Goal: Task Accomplishment & Management: Complete application form

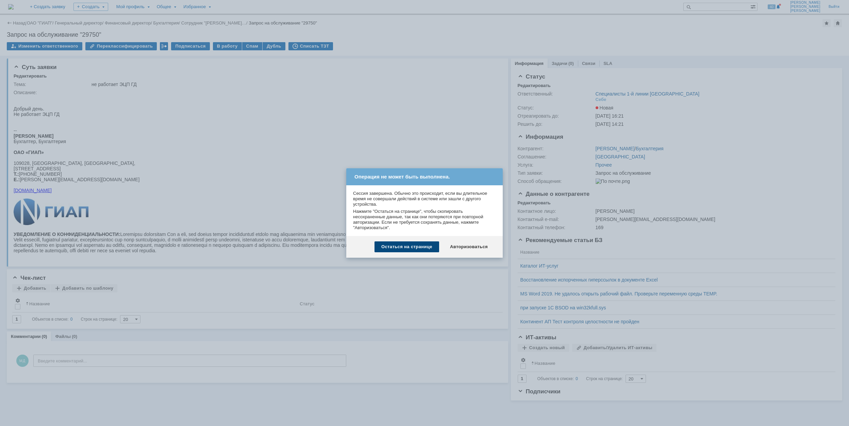
click at [424, 246] on div "Остаться на странице" at bounding box center [407, 247] width 65 height 11
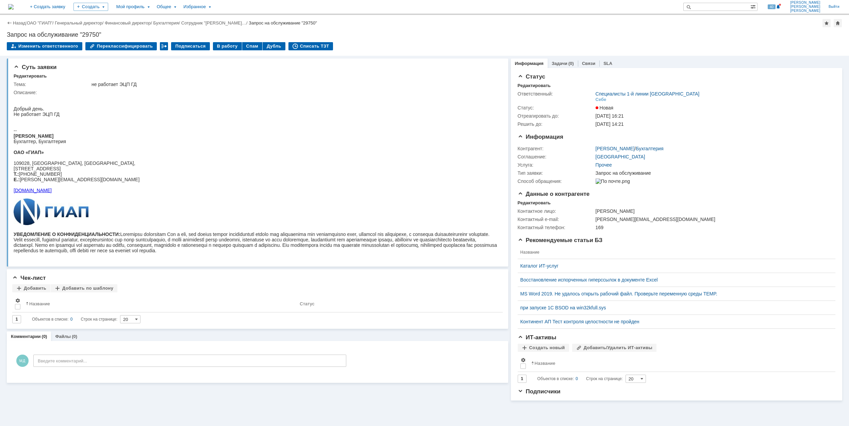
click at [40, 20] on div "Назад | ОАО "ГИАП" / Генеральный директор / Финансовый директор / Бухгалтерия /…" at bounding box center [424, 23] width 835 height 8
click at [42, 23] on link "ОАО "ГИАП"" at bounding box center [40, 22] width 26 height 5
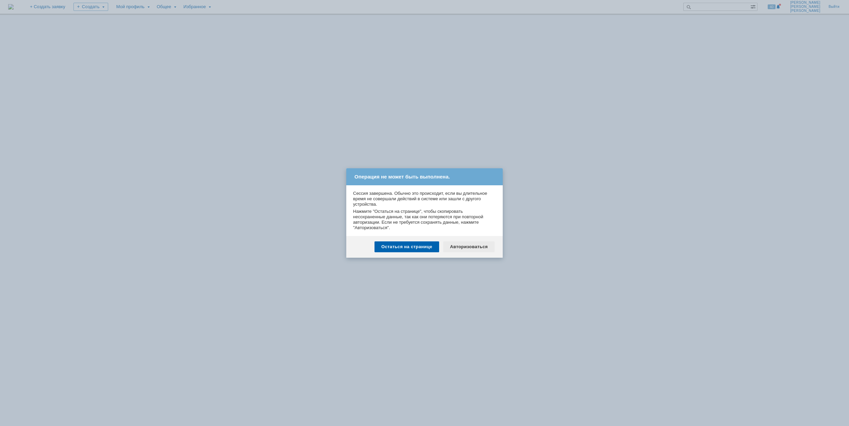
click at [478, 248] on div "Авторизоваться" at bounding box center [468, 247] width 51 height 11
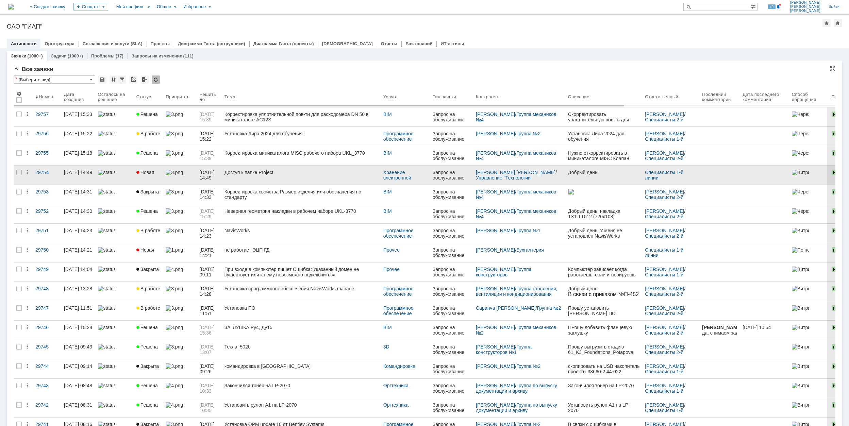
click at [323, 175] on div "Доступ к папке Project" at bounding box center [301, 172] width 153 height 5
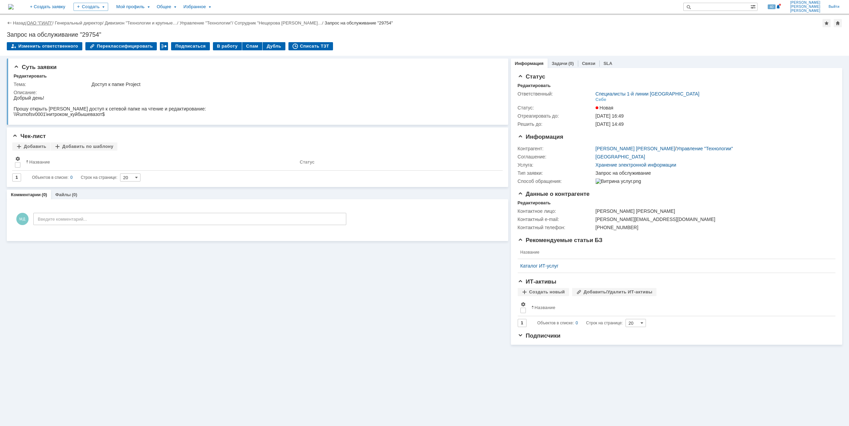
click at [39, 21] on link "ОАО "ГИАП"" at bounding box center [40, 22] width 26 height 5
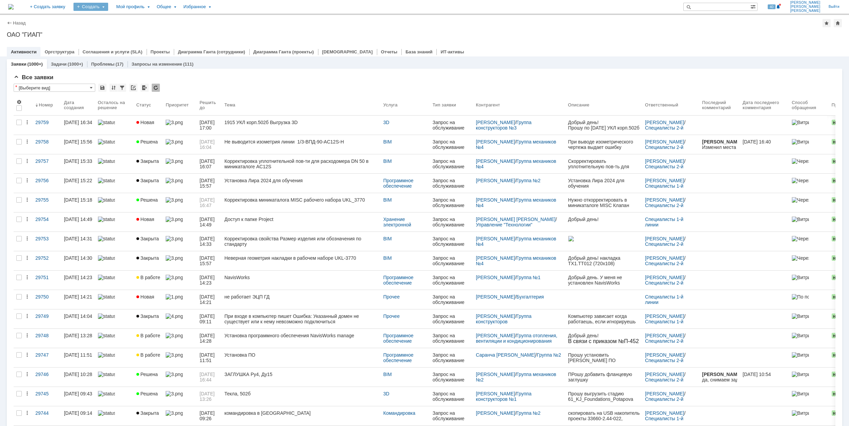
click at [108, 7] on div "Создать" at bounding box center [90, 7] width 35 height 8
click at [127, 42] on link "Заявка" at bounding box center [101, 42] width 52 height 8
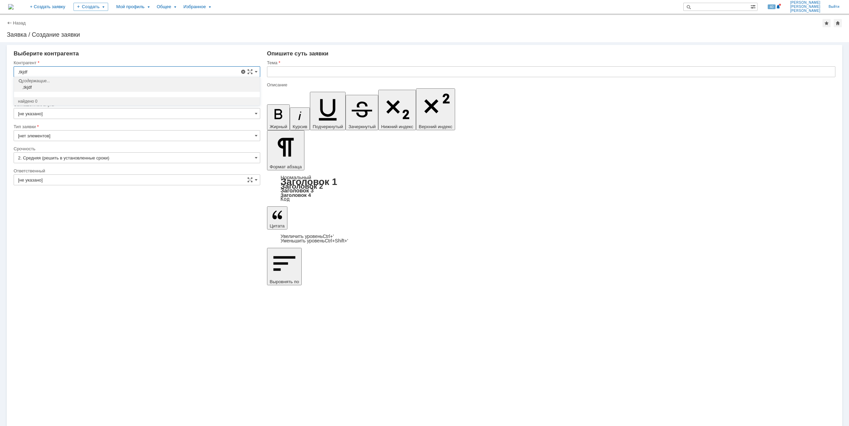
drag, startPoint x: 33, startPoint y: 71, endPoint x: 14, endPoint y: 73, distance: 19.8
click at [14, 73] on input ",tkjdf" at bounding box center [137, 71] width 247 height 11
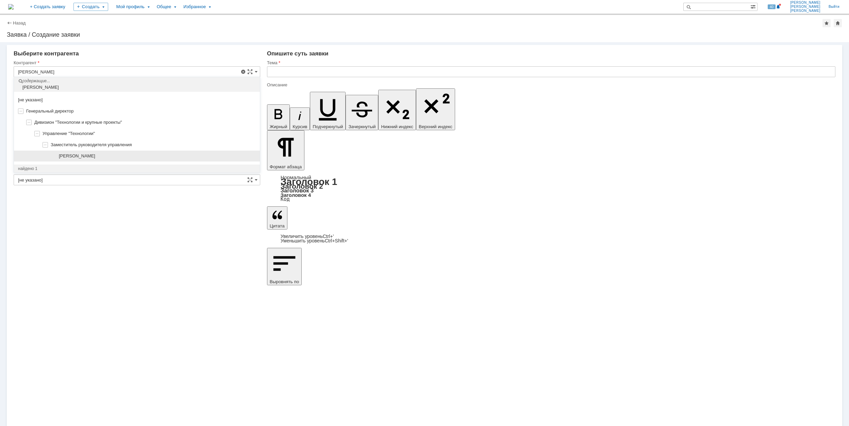
click at [95, 155] on span "[PERSON_NAME]" at bounding box center [77, 155] width 36 height 5
type input "[PERSON_NAME]"
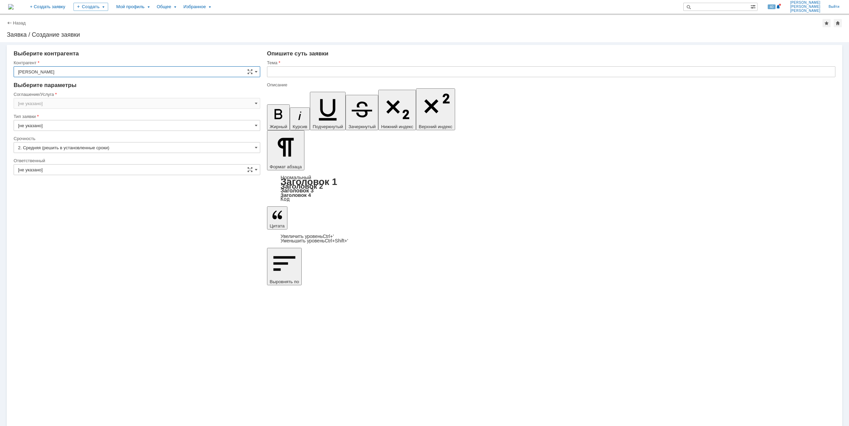
type input "Москва"
type input "2. Средняя (решить в установленные сроки)"
type input "[нет элементов]"
type input "Москва"
type input "[не указано]"
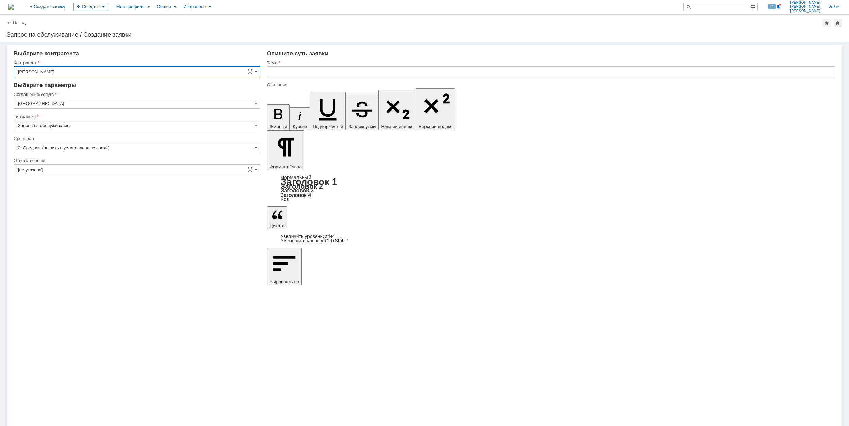
click at [62, 105] on input "Москва" at bounding box center [137, 103] width 247 height 11
click at [96, 168] on div "Рабочее место/Оборудование" at bounding box center [137, 170] width 246 height 11
type input "Рабочее место/Оборудование"
click at [83, 147] on input "[не указано]" at bounding box center [137, 147] width 247 height 11
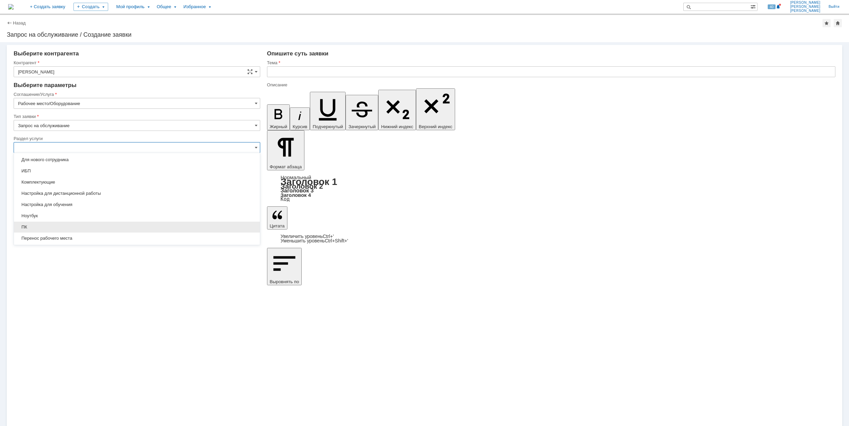
click at [73, 228] on span "ПК" at bounding box center [137, 227] width 238 height 5
type input "ПК"
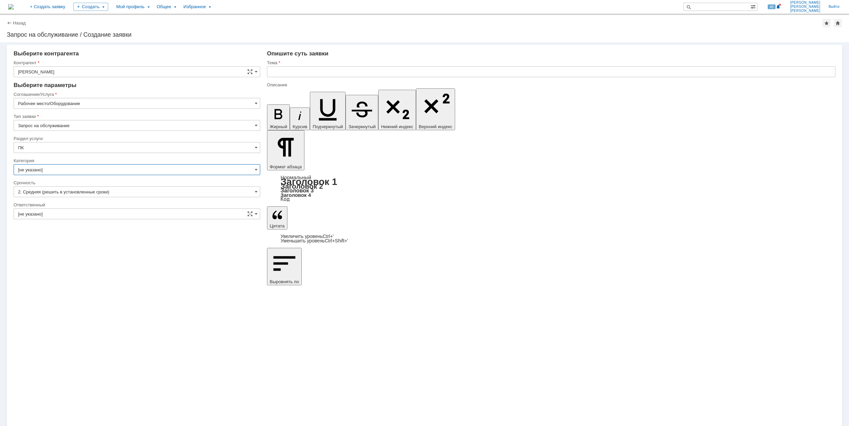
click at [95, 172] on input "[не указано]" at bounding box center [137, 169] width 247 height 11
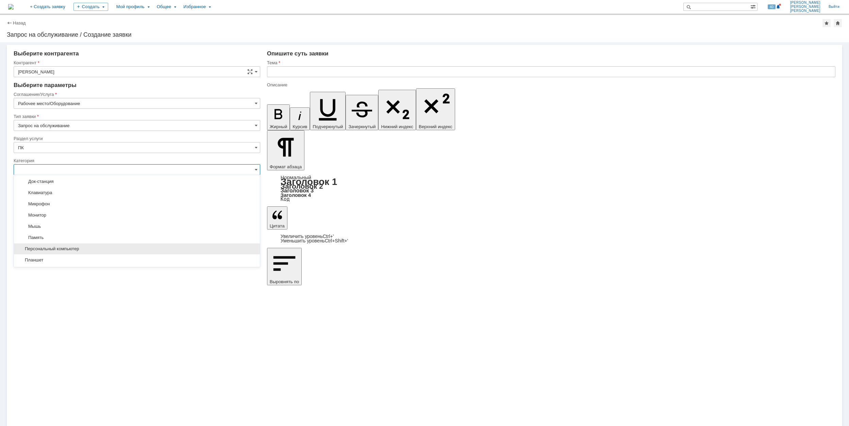
click at [110, 248] on span "Персональный компьютер" at bounding box center [137, 248] width 238 height 5
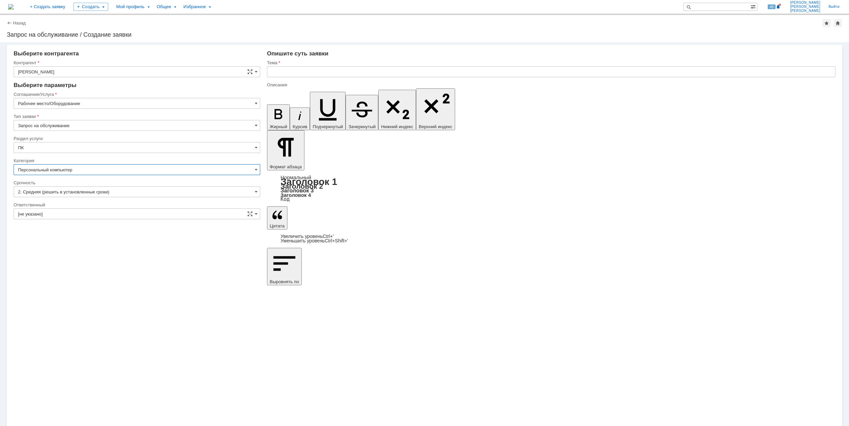
type input "Персональный компьютер"
click at [86, 214] on input "[не указано]" at bounding box center [137, 214] width 247 height 11
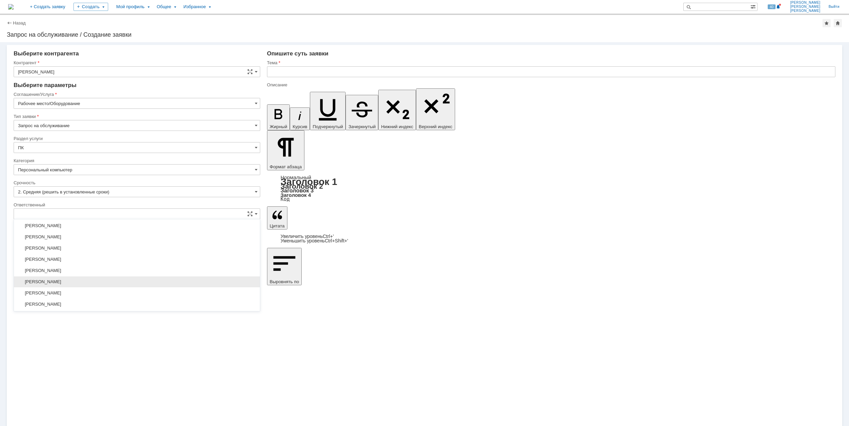
click at [138, 285] on span "[PERSON_NAME]" at bounding box center [137, 281] width 238 height 5
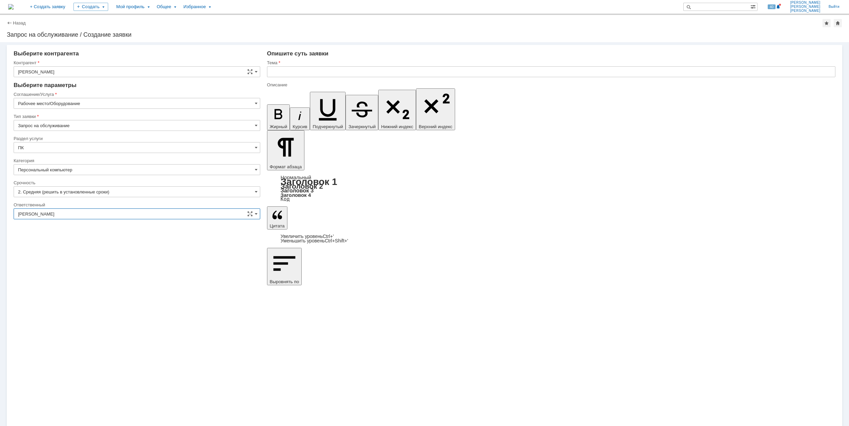
type input "[PERSON_NAME]"
click at [308, 74] on input "text" at bounding box center [551, 71] width 568 height 11
drag, startPoint x: 321, startPoint y: 68, endPoint x: 271, endPoint y: 69, distance: 50.3
click at [271, 69] on input "Не включается ПК" at bounding box center [551, 71] width 568 height 11
click at [305, 71] on input "Не включается ПК" at bounding box center [551, 71] width 568 height 11
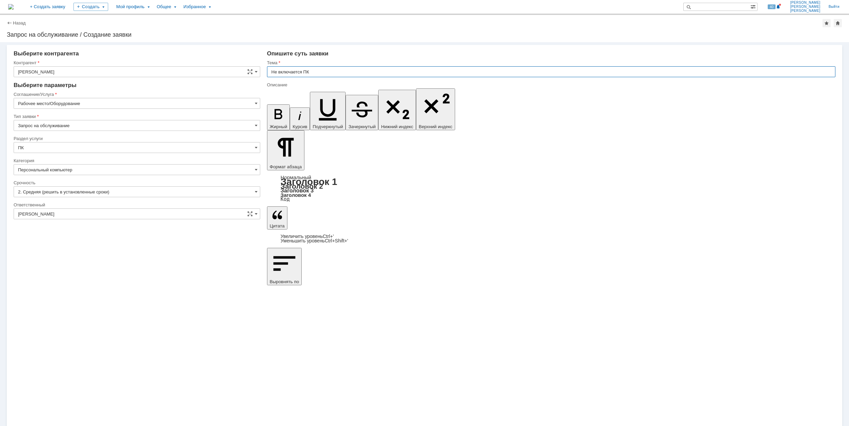
drag, startPoint x: 303, startPoint y: 71, endPoint x: 320, endPoint y: 70, distance: 17.0
click at [313, 71] on input "Не включается ПК" at bounding box center [551, 71] width 568 height 11
drag, startPoint x: 325, startPoint y: 70, endPoint x: 268, endPoint y: 72, distance: 56.5
click at [268, 72] on input "Не включается ноутбук" at bounding box center [551, 71] width 568 height 11
type input "Не включается ноутбук"
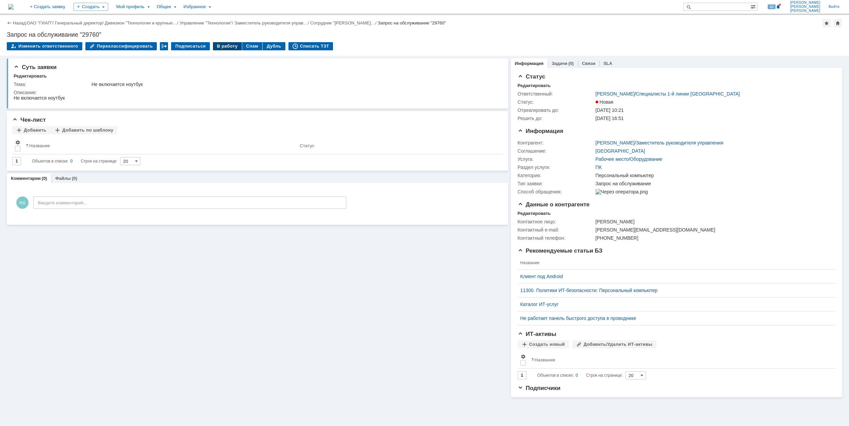
click at [221, 46] on div "В работу" at bounding box center [227, 46] width 29 height 8
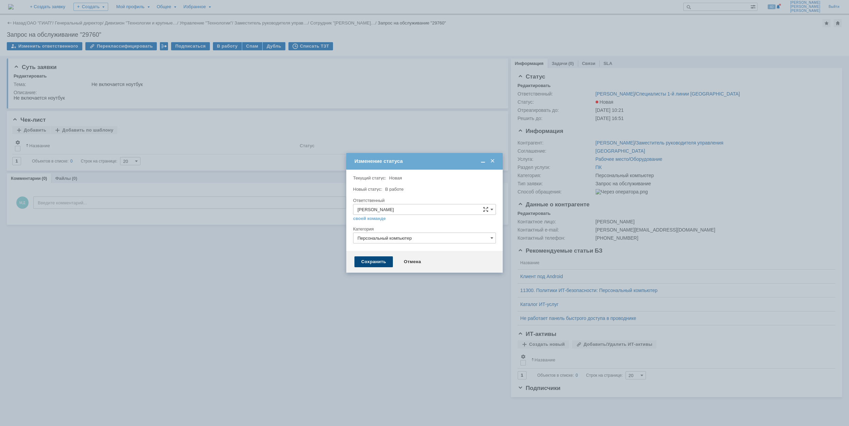
click at [375, 261] on div "Сохранить" at bounding box center [373, 261] width 38 height 11
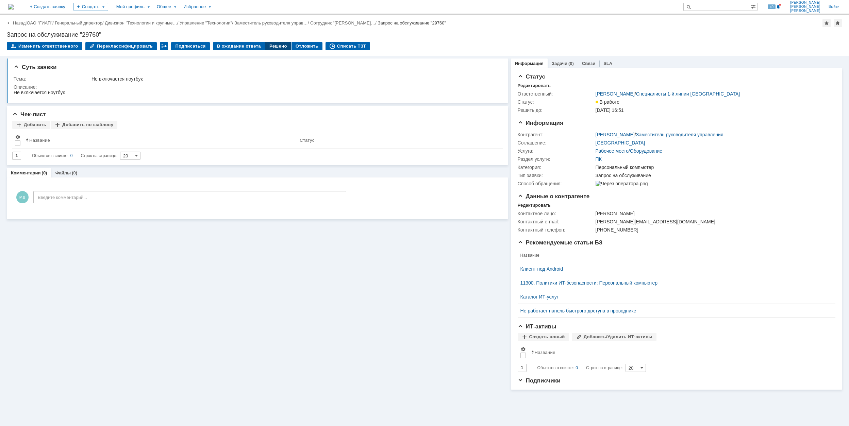
click at [272, 49] on div "Решено" at bounding box center [278, 46] width 26 height 8
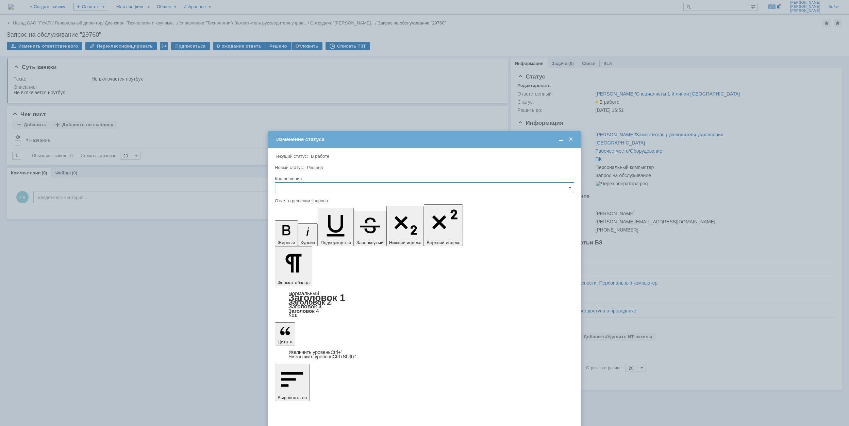
click at [365, 186] on input "text" at bounding box center [424, 187] width 299 height 11
click at [332, 239] on div "Решено" at bounding box center [424, 234] width 299 height 11
type input "Решено"
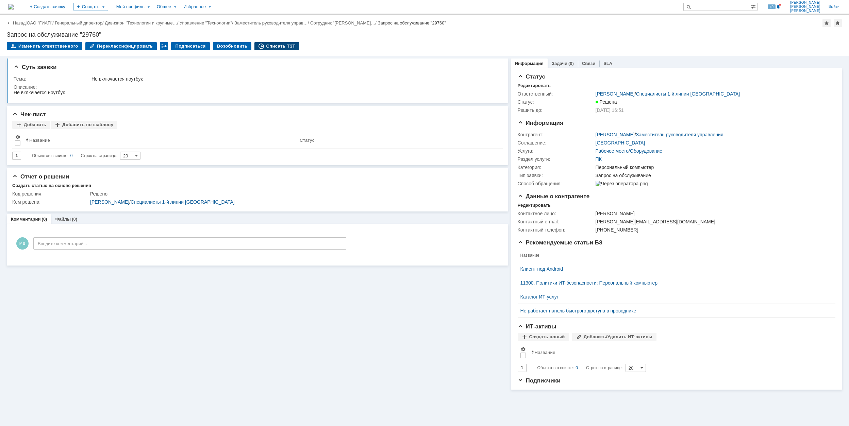
click at [275, 47] on div "Списать ТЗТ" at bounding box center [276, 46] width 45 height 8
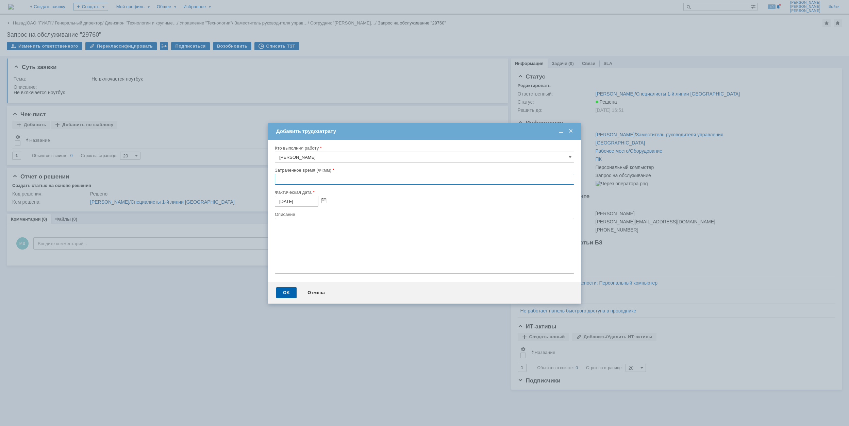
click at [279, 180] on input "text" at bounding box center [424, 179] width 299 height 11
type input "00:40"
click at [280, 291] on div "OK" at bounding box center [286, 292] width 20 height 11
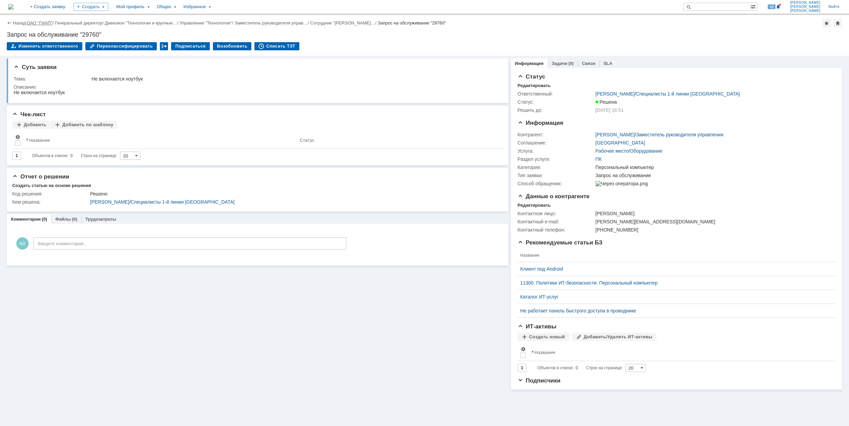
click at [41, 22] on link "ОАО "ГИАП"" at bounding box center [40, 22] width 26 height 5
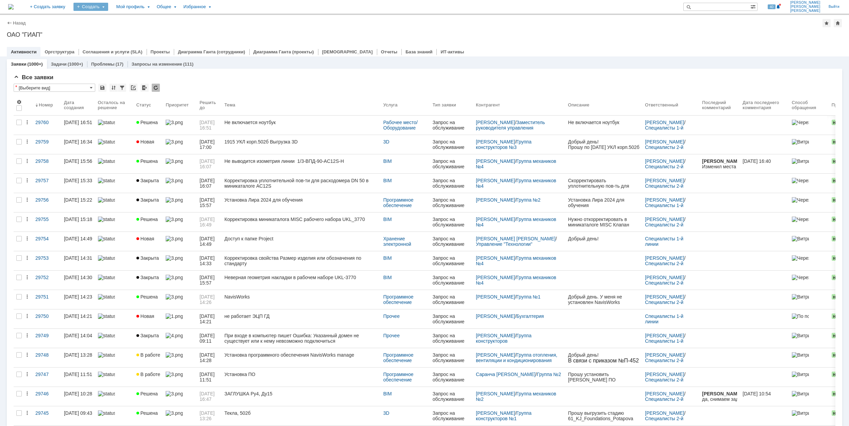
click at [108, 7] on div "Создать" at bounding box center [90, 7] width 35 height 8
click at [127, 39] on link "Заявка" at bounding box center [101, 42] width 52 height 8
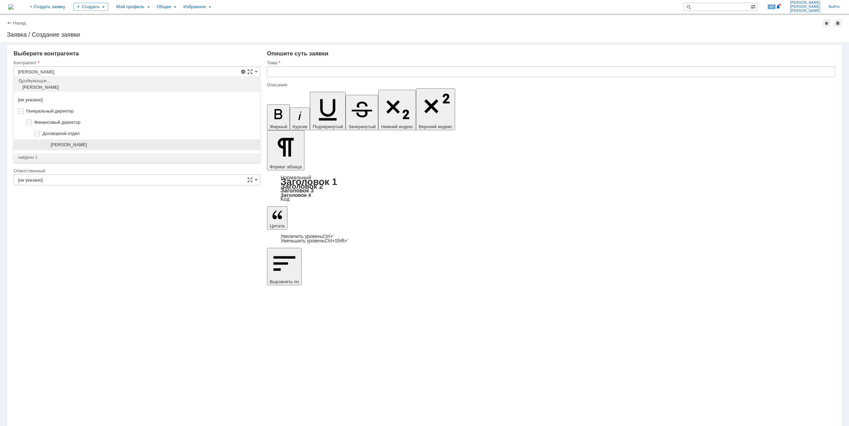
click at [146, 144] on div "[PERSON_NAME]" at bounding box center [153, 144] width 205 height 5
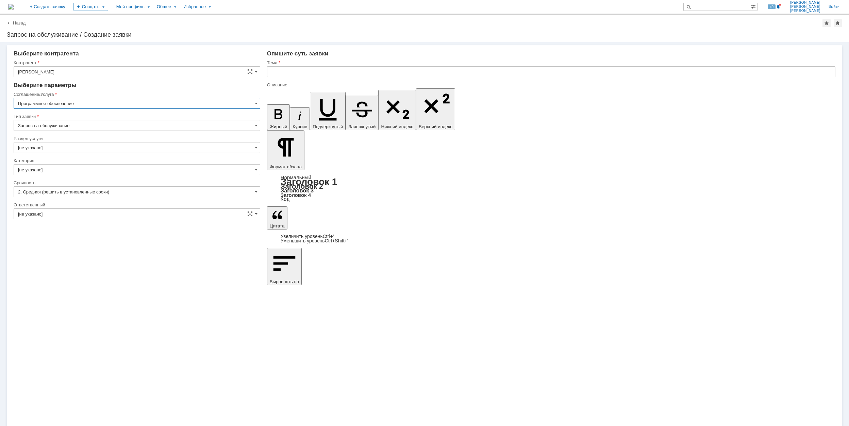
type input "Программное обеспечение"
click at [71, 146] on input "[не указано]" at bounding box center [137, 147] width 247 height 11
click at [84, 198] on div "Офисные программы" at bounding box center [137, 199] width 246 height 11
type input "Офисные программы"
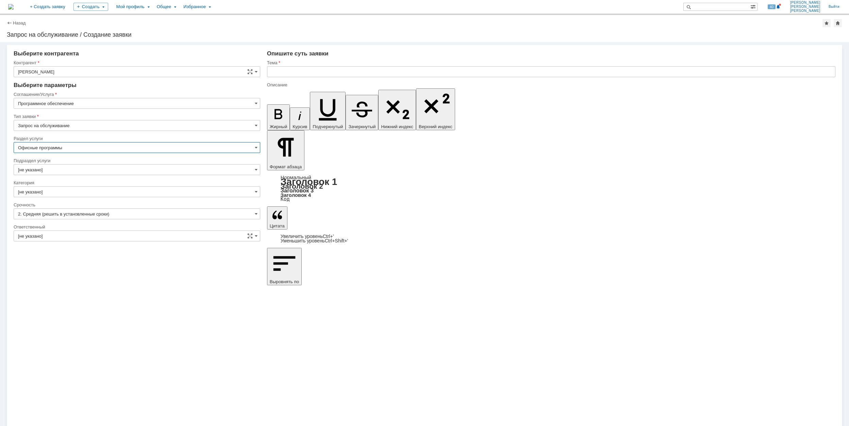
click at [82, 171] on input "[не указано]" at bounding box center [137, 169] width 247 height 11
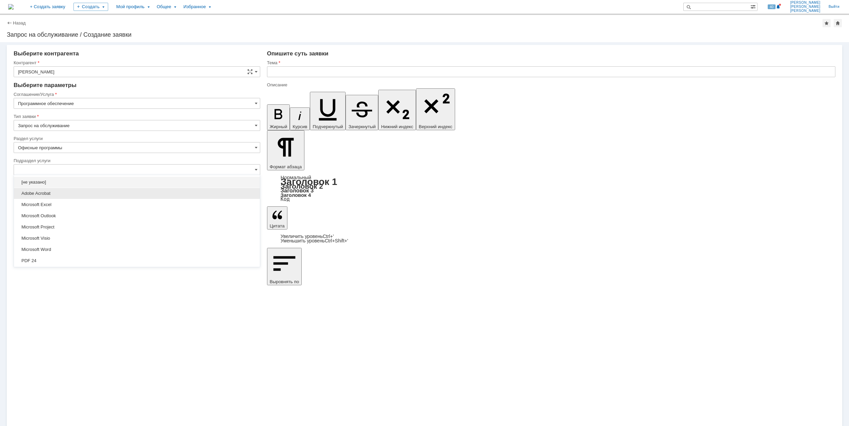
click at [80, 191] on span "Adobe Acrobat" at bounding box center [137, 193] width 238 height 5
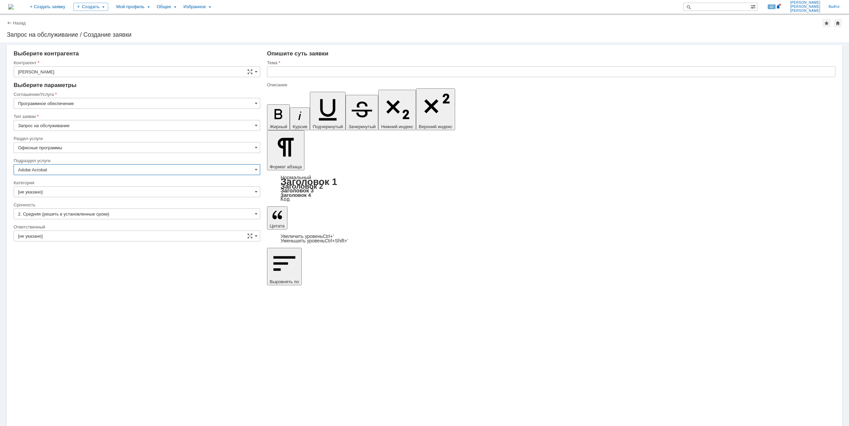
type input "Adobe Acrobat"
click at [79, 192] on input "[не указано]" at bounding box center [137, 191] width 247 height 11
click at [59, 205] on span "Adobe Acrobat" at bounding box center [137, 203] width 238 height 5
type input "Adobe Acrobat"
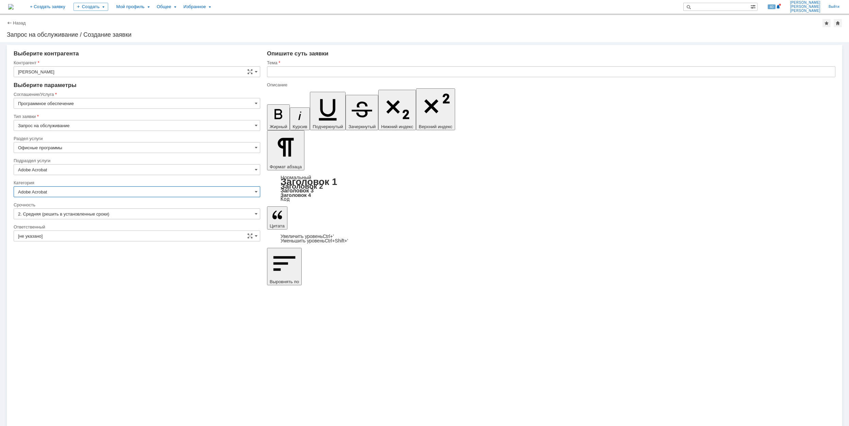
click at [156, 237] on input "[не указано]" at bounding box center [137, 236] width 247 height 11
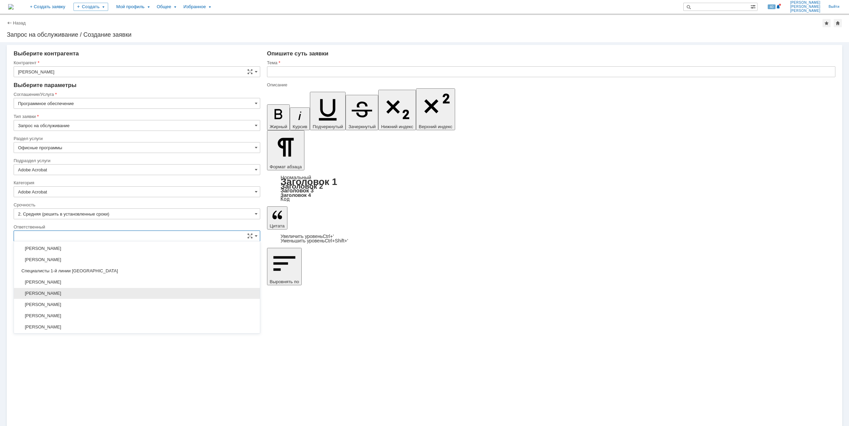
scroll to position [248, 0]
click at [131, 307] on span "[PERSON_NAME]" at bounding box center [137, 303] width 238 height 5
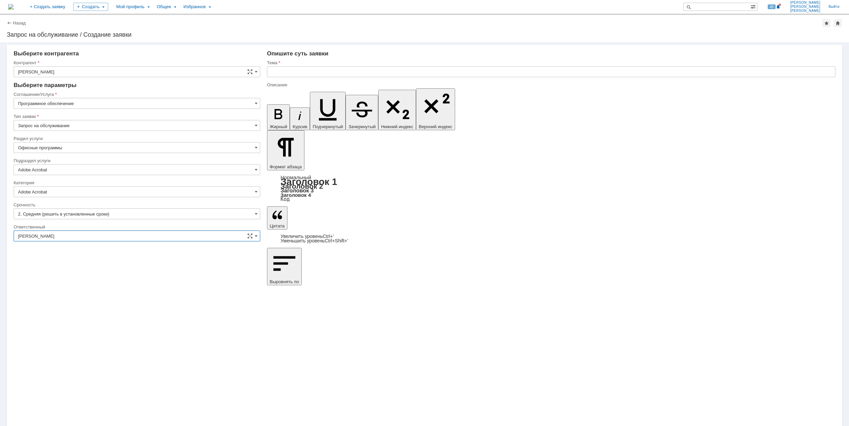
type input "[PERSON_NAME]"
click at [416, 345] on div "Внимание! Выберите контрагента Контрагент Захарова Елена Александровна Контраге…" at bounding box center [424, 234] width 849 height 384
click at [345, 71] on input "text" at bounding box center [551, 71] width 568 height 11
type input "Ф"
drag, startPoint x: 326, startPoint y: 67, endPoint x: 271, endPoint y: 69, distance: 54.8
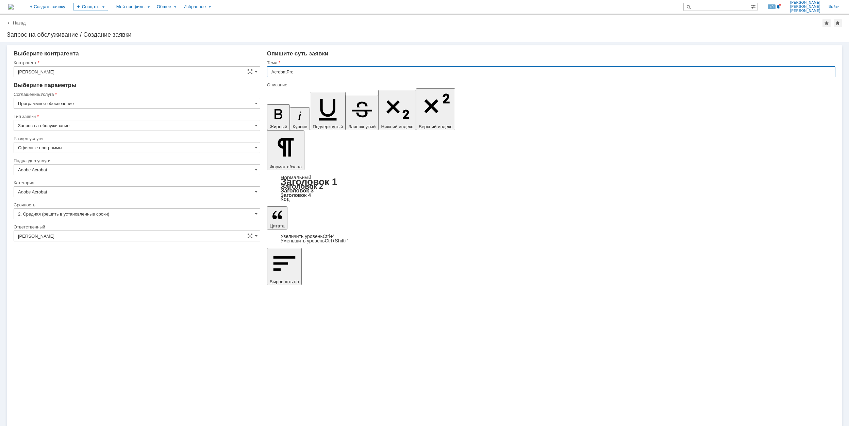
click at [271, 69] on input "AcrobatPro" at bounding box center [551, 71] width 568 height 11
type input "AcrobatPro"
drag, startPoint x: 302, startPoint y: 2990, endPoint x: 339, endPoint y: 2990, distance: 37.1
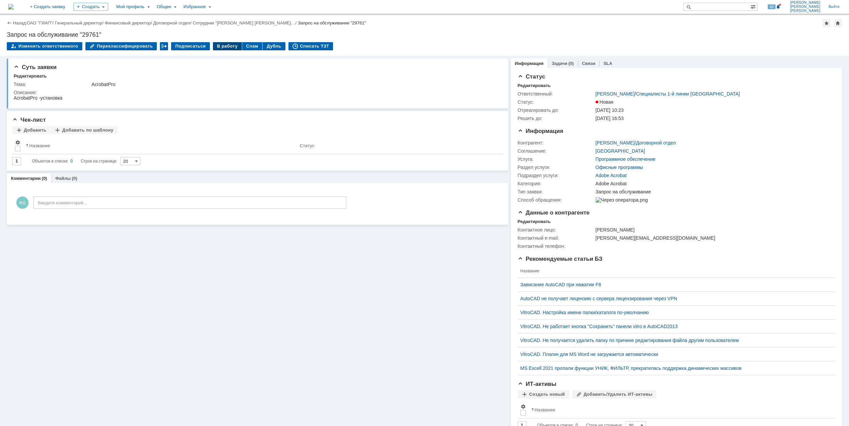
click at [225, 48] on div "В работу" at bounding box center [227, 46] width 29 height 8
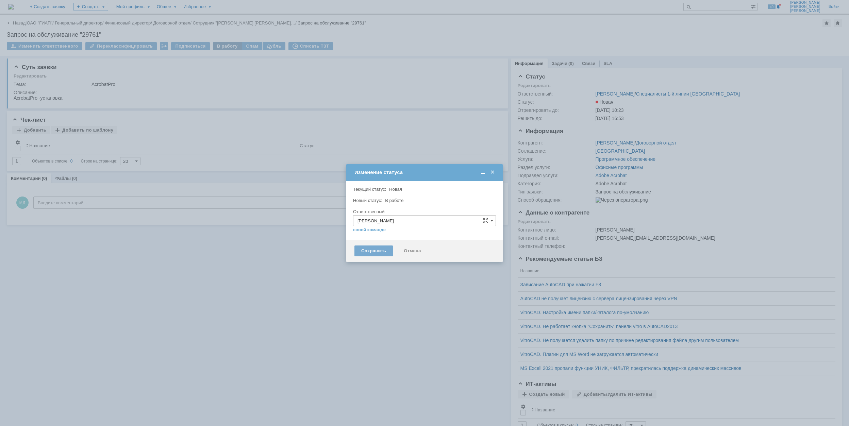
type input "Adobe Acrobat"
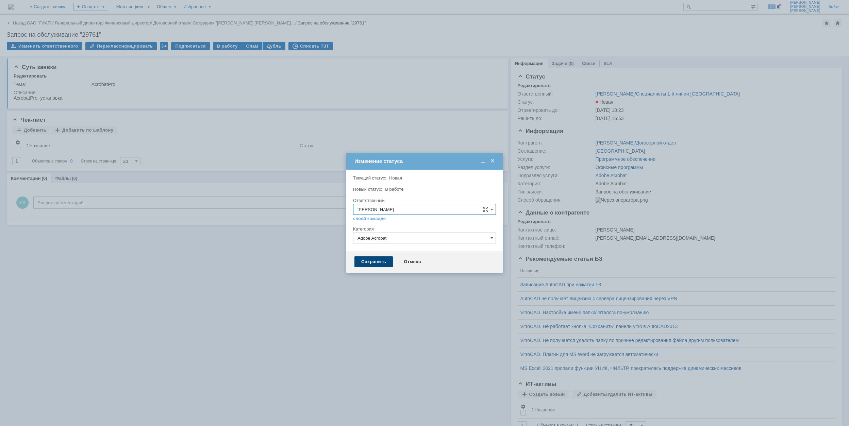
click at [368, 265] on div "Сохранить" at bounding box center [373, 261] width 38 height 11
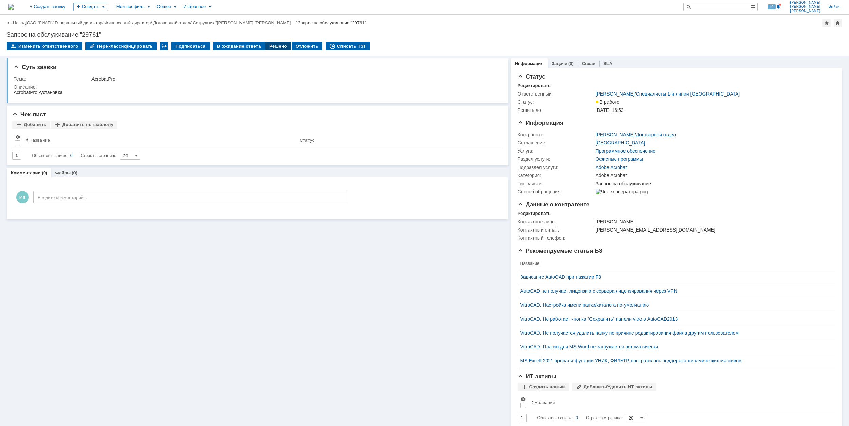
click at [266, 48] on div "Решено" at bounding box center [278, 46] width 26 height 8
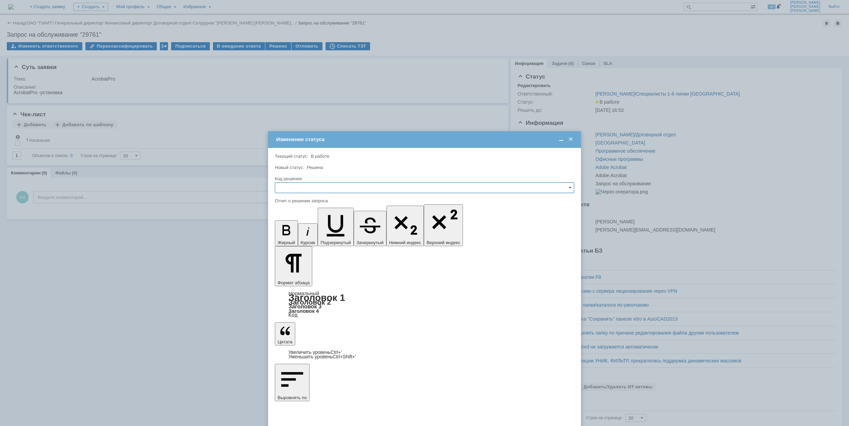
click at [356, 192] on input "text" at bounding box center [424, 187] width 299 height 11
drag, startPoint x: 322, startPoint y: 234, endPoint x: 21, endPoint y: 44, distance: 356.6
click at [322, 234] on span "Решено" at bounding box center [424, 233] width 291 height 5
type input "Решено"
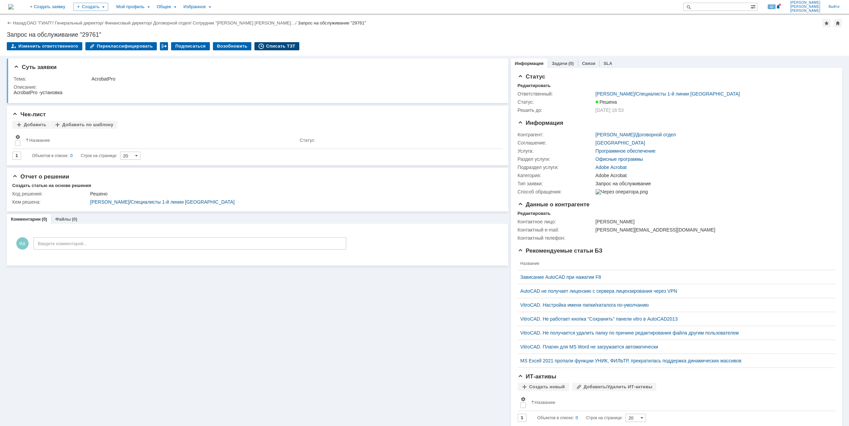
click at [265, 44] on div "Списать ТЗТ" at bounding box center [276, 46] width 45 height 8
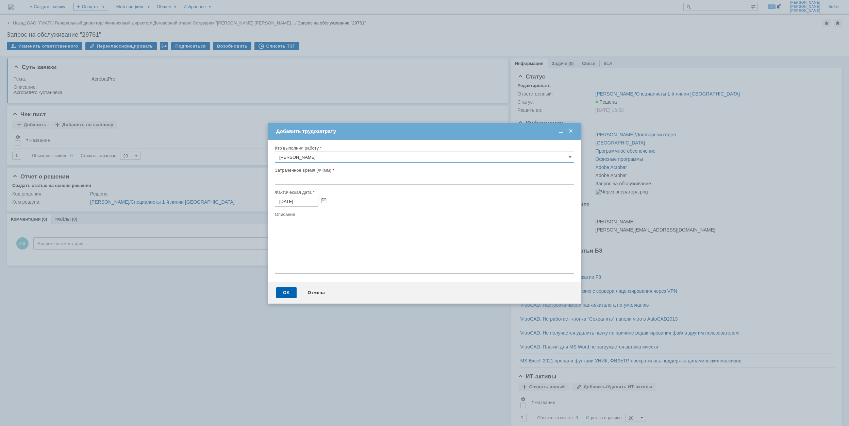
click at [279, 180] on input "text" at bounding box center [424, 179] width 299 height 11
type input "00:30"
click at [289, 292] on div "OK" at bounding box center [286, 292] width 20 height 11
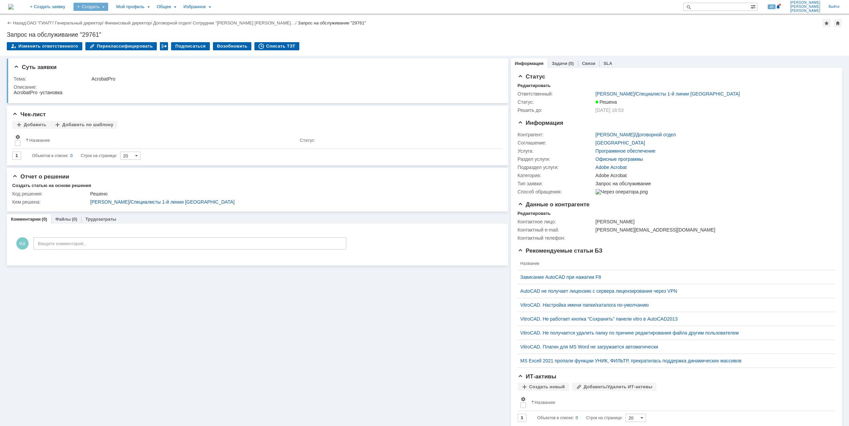
click at [108, 7] on div "Создать" at bounding box center [90, 7] width 35 height 8
click at [123, 45] on link "Заявка" at bounding box center [101, 42] width 52 height 8
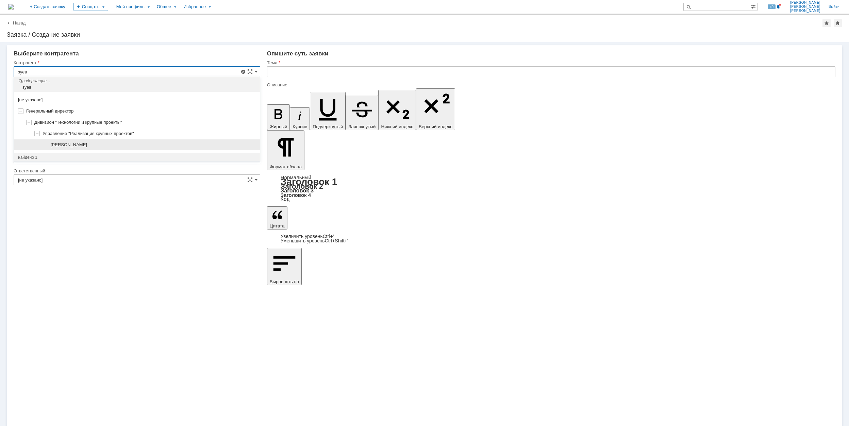
click at [131, 143] on div "[PERSON_NAME]" at bounding box center [153, 144] width 205 height 5
type input "[PERSON_NAME]"
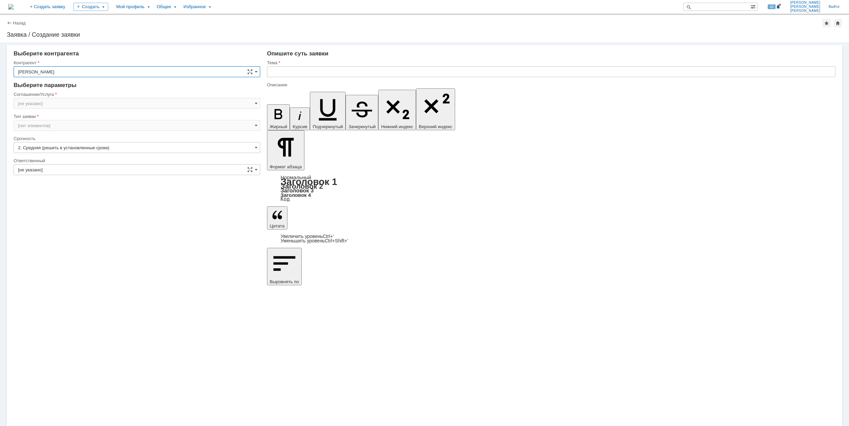
type input "Москва"
click at [78, 106] on input "Москва" at bounding box center [137, 103] width 247 height 11
type input "Москва"
drag, startPoint x: 350, startPoint y: 2995, endPoint x: 274, endPoint y: 2991, distance: 75.6
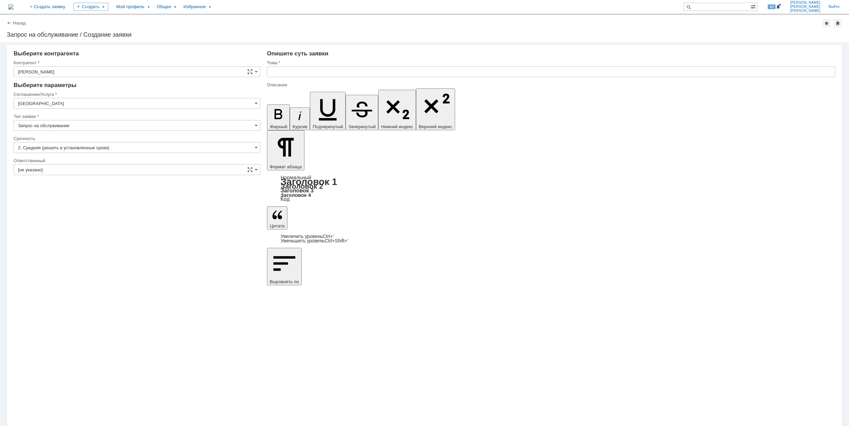
copy div "Не открывается запись встречи"
click at [308, 70] on input "text" at bounding box center [551, 71] width 568 height 11
type input "Не открывается запись встречи"
click at [121, 123] on input "Запрос на обслуживание" at bounding box center [137, 125] width 247 height 11
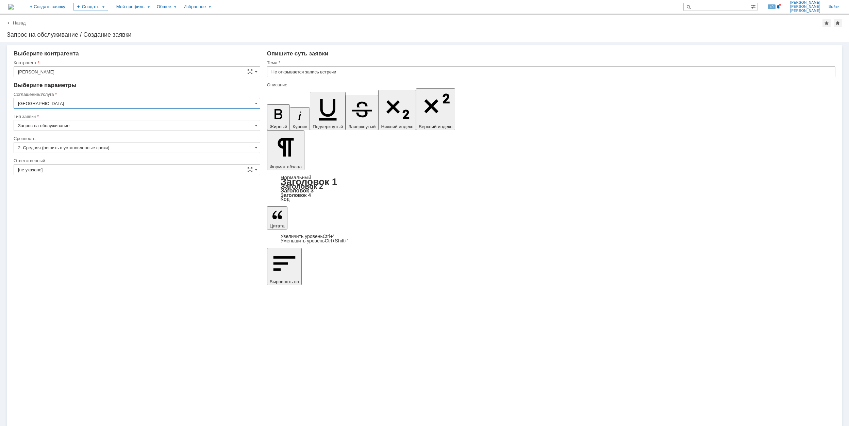
click at [131, 105] on input "Москва" at bounding box center [137, 103] width 247 height 11
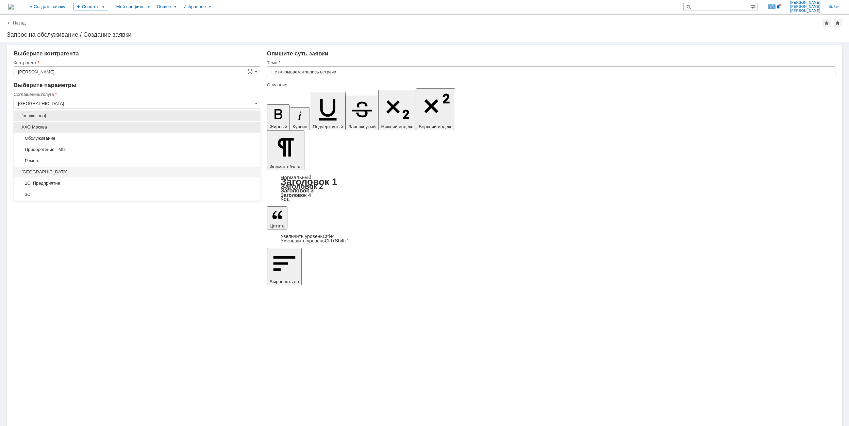
type input "Запрос на обслуживание"
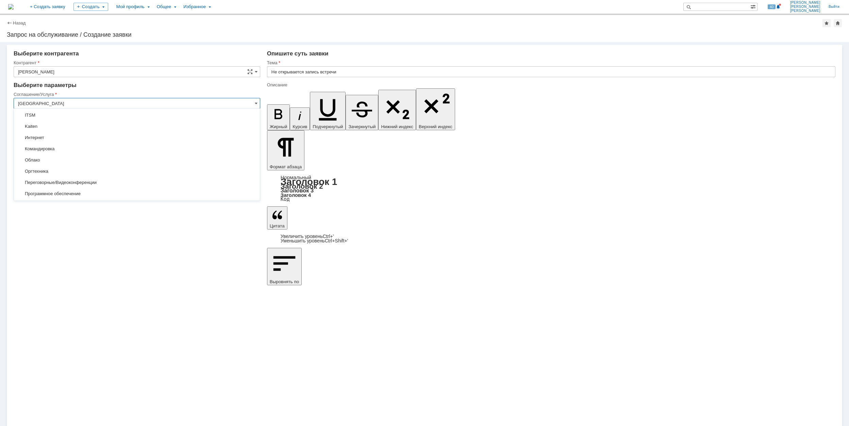
scroll to position [136, 0]
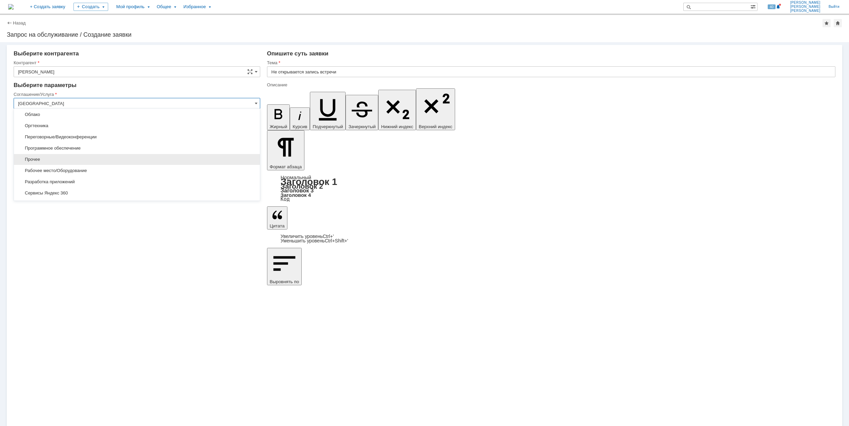
click at [117, 159] on span "Прочее" at bounding box center [137, 159] width 238 height 5
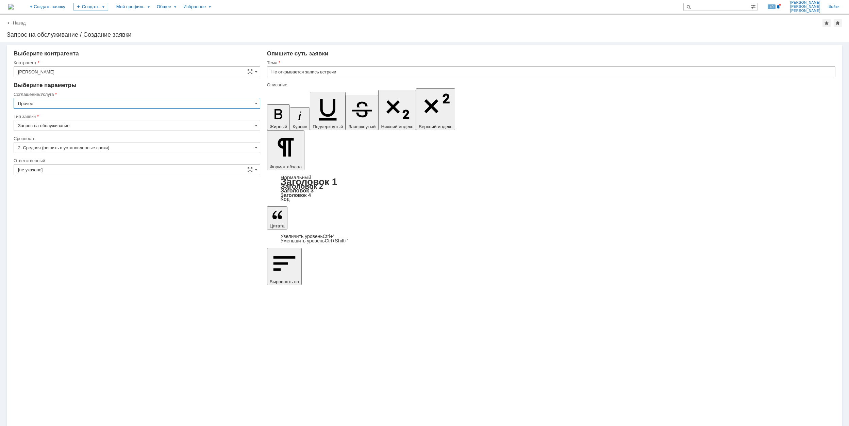
type input "Прочее"
click at [77, 165] on input "[не указано]" at bounding box center [137, 169] width 247 height 11
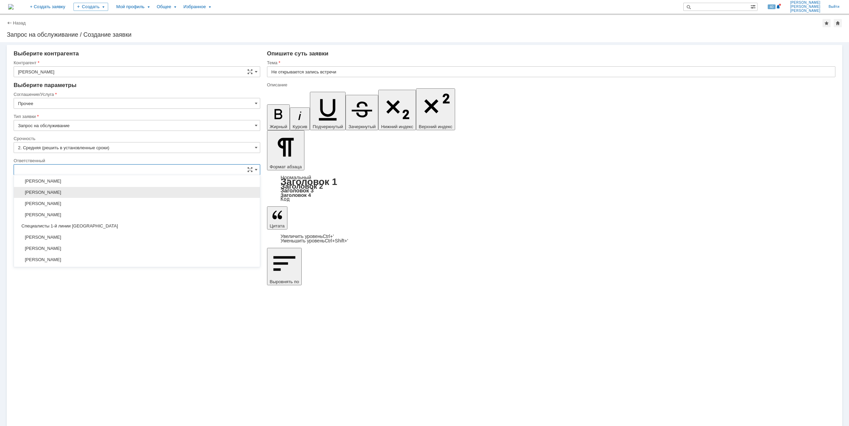
click at [105, 190] on div "[PERSON_NAME]" at bounding box center [137, 192] width 246 height 11
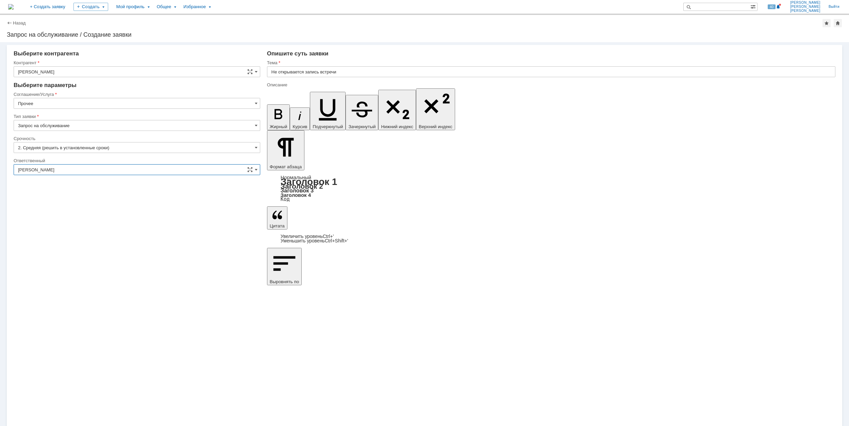
type input "[PERSON_NAME]"
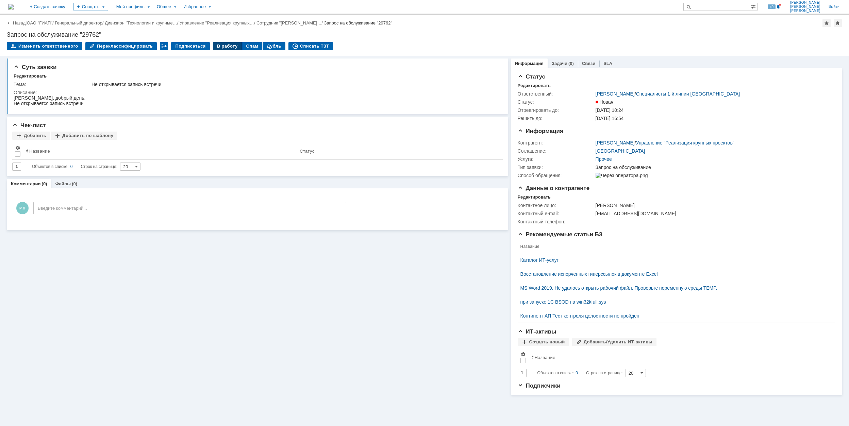
click at [223, 44] on div "В работу" at bounding box center [227, 46] width 29 height 8
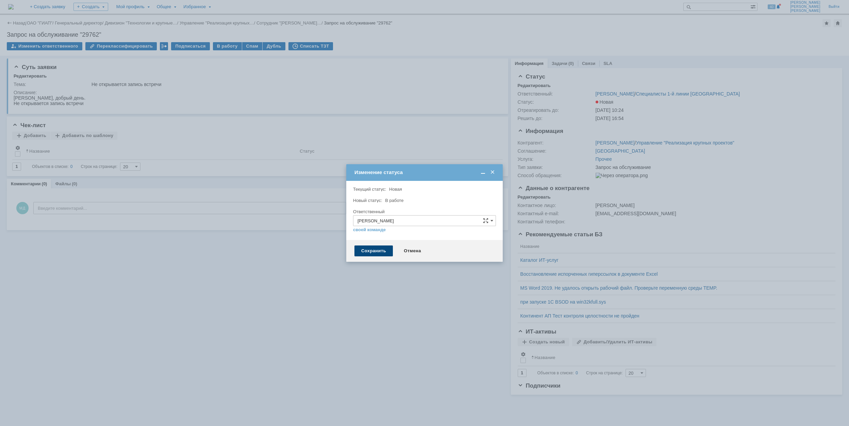
click at [368, 252] on div "Сохранить" at bounding box center [373, 251] width 38 height 11
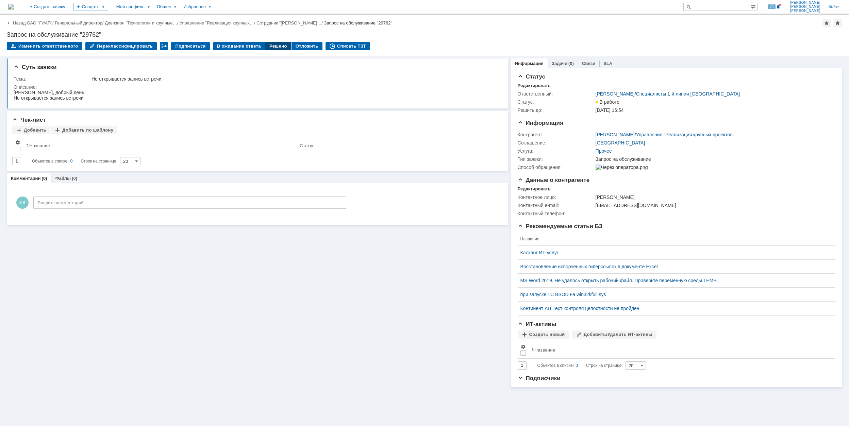
click at [265, 46] on div "Решено" at bounding box center [278, 46] width 26 height 8
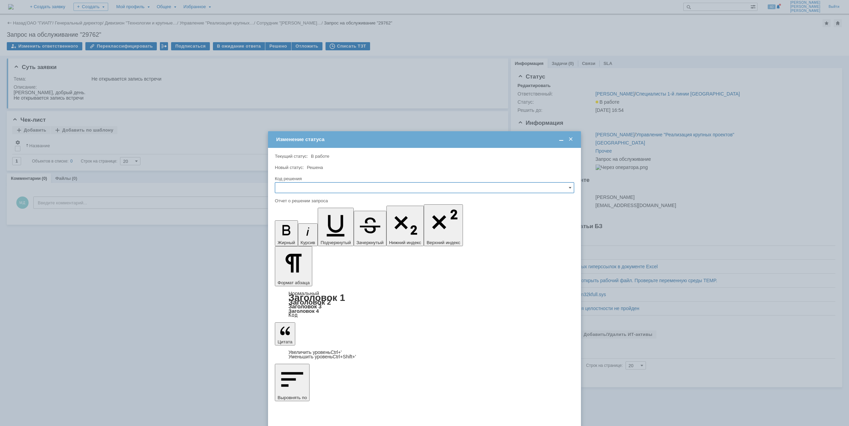
click at [322, 185] on input "text" at bounding box center [424, 187] width 299 height 11
click at [309, 232] on span "Решено" at bounding box center [424, 233] width 291 height 5
type input "Решено"
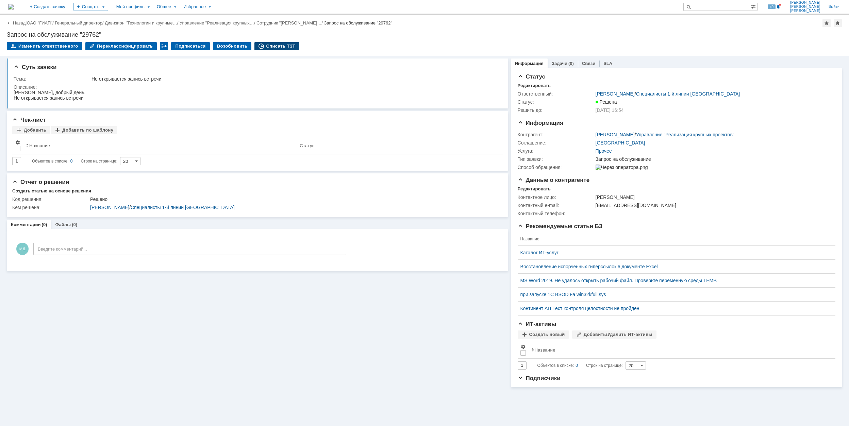
click at [263, 48] on div "Списать ТЗТ" at bounding box center [276, 46] width 45 height 8
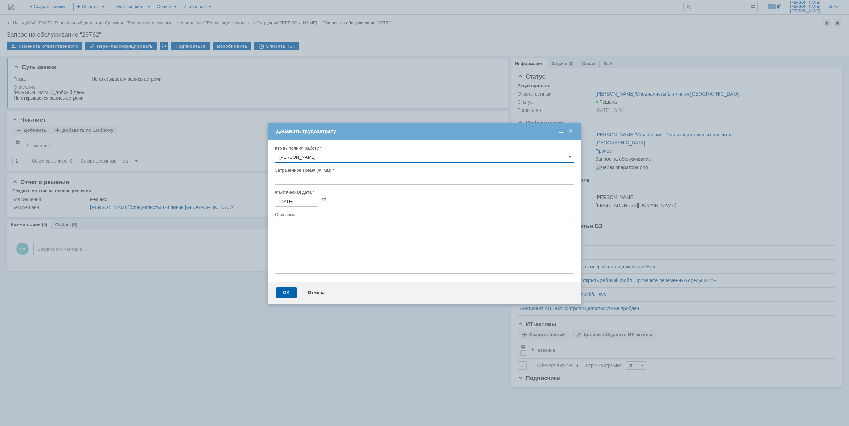
click at [279, 179] on input "text" at bounding box center [424, 179] width 299 height 11
type input "00:30"
click at [291, 289] on div "OK" at bounding box center [286, 292] width 20 height 11
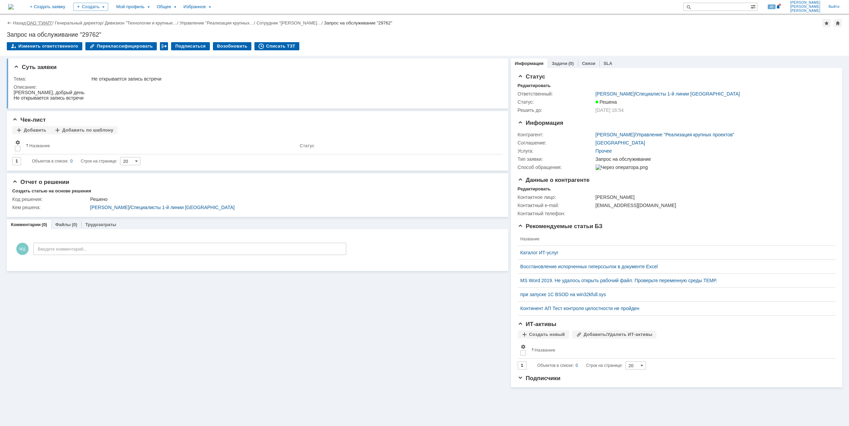
click at [36, 22] on link "ОАО "ГИАП"" at bounding box center [40, 22] width 26 height 5
